Goal: Task Accomplishment & Management: Manage account settings

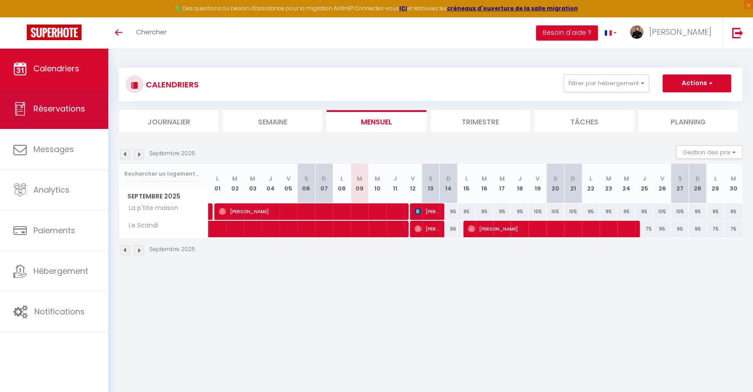
click at [24, 113] on icon at bounding box center [19, 108] width 13 height 13
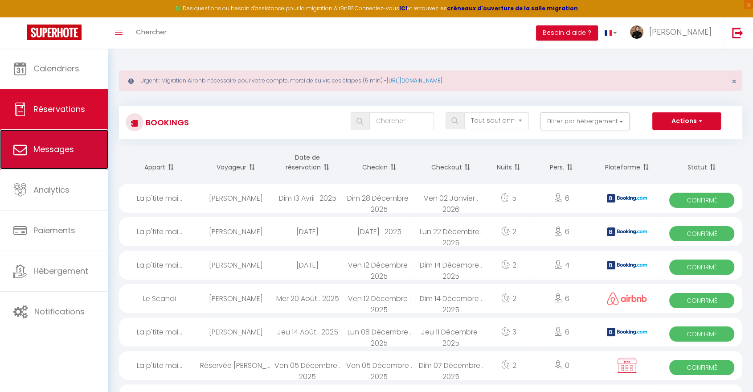
click at [48, 155] on link "Messages" at bounding box center [54, 149] width 108 height 40
select select "message"
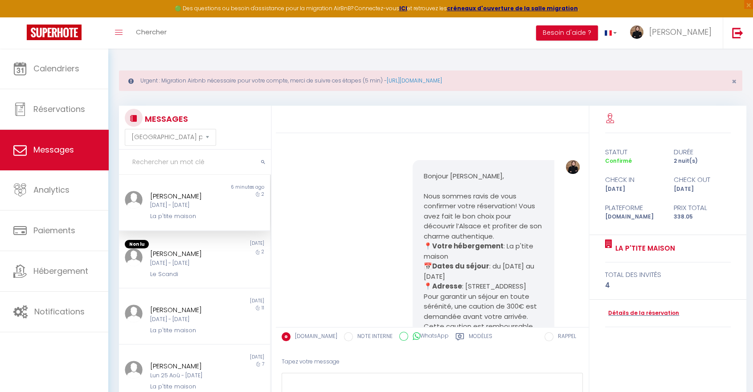
scroll to position [1076, 0]
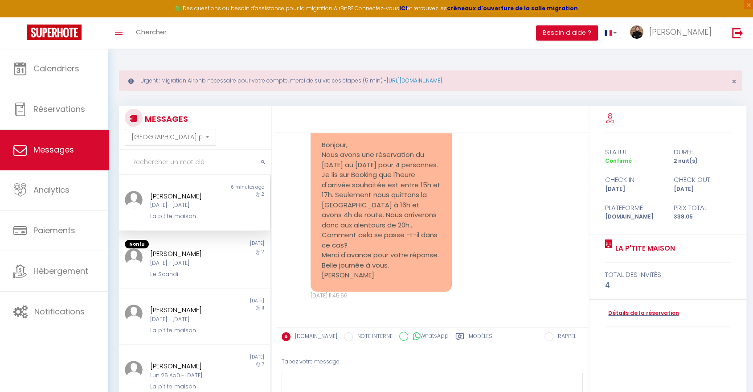
click at [200, 206] on div "[DATE] - [DATE]" at bounding box center [188, 205] width 77 height 8
click at [374, 265] on pre "Réservation 4361603727 Bonjour, Nous avons une réservation du [DATE] au [DATE] …" at bounding box center [381, 200] width 119 height 160
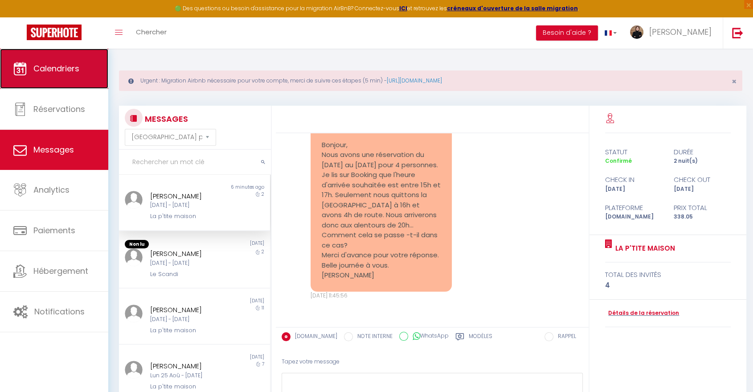
click at [54, 68] on span "Calendriers" at bounding box center [56, 68] width 46 height 11
